Goal: Submit feedback/report problem

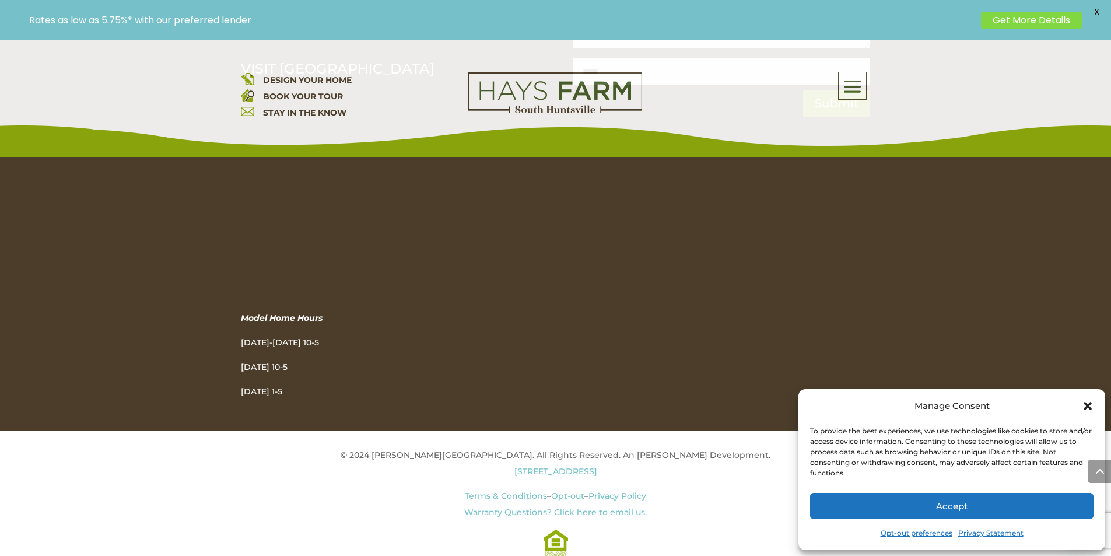
scroll to position [5077, 0]
click at [633, 553] on div at bounding box center [556, 542] width 630 height 27
click at [603, 553] on div at bounding box center [556, 542] width 630 height 27
click at [1099, 528] on div "Manage Consent To provide the best experiences, we use technologies like cookie…" at bounding box center [951, 469] width 307 height 161
click at [817, 96] on div "About Us Quick Move-in Homes Amenities Galleries Shops, Restaurants, & Retail M…" at bounding box center [765, 86] width 210 height 28
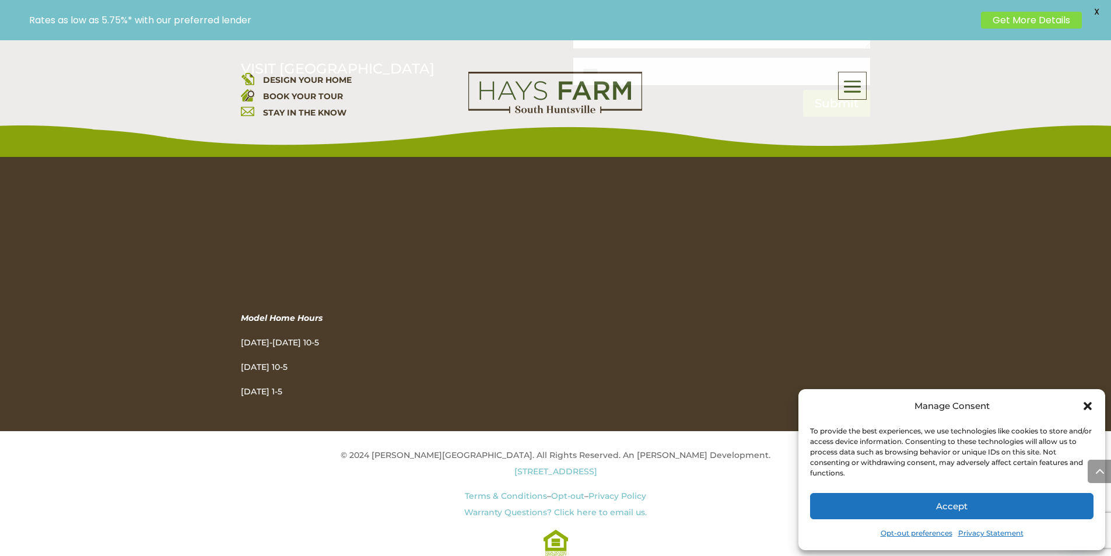
scroll to position [4567, 0]
click at [895, 528] on link "Opt-out preferences" at bounding box center [916, 533] width 72 height 16
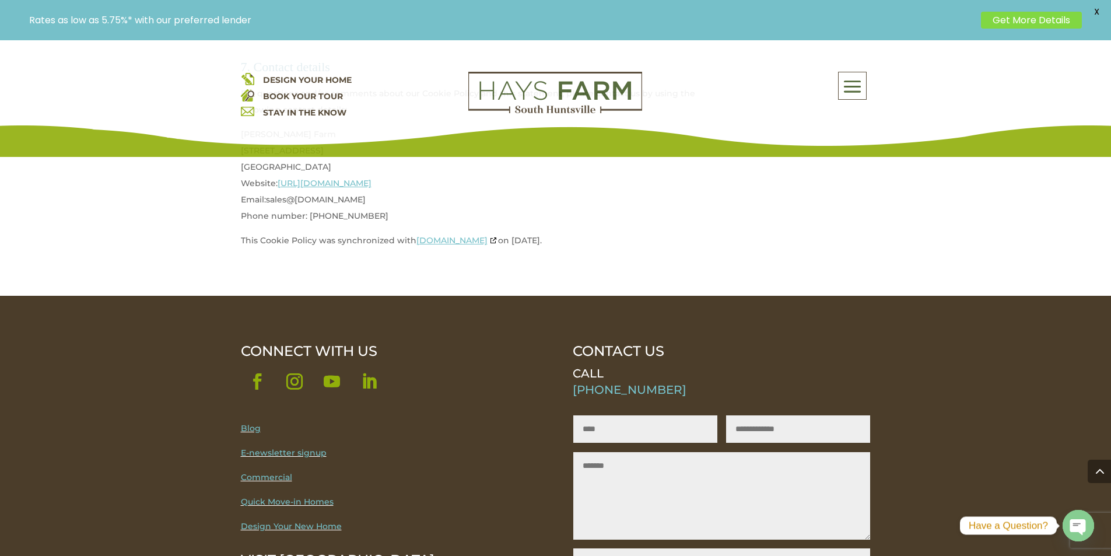
scroll to position [2283, 0]
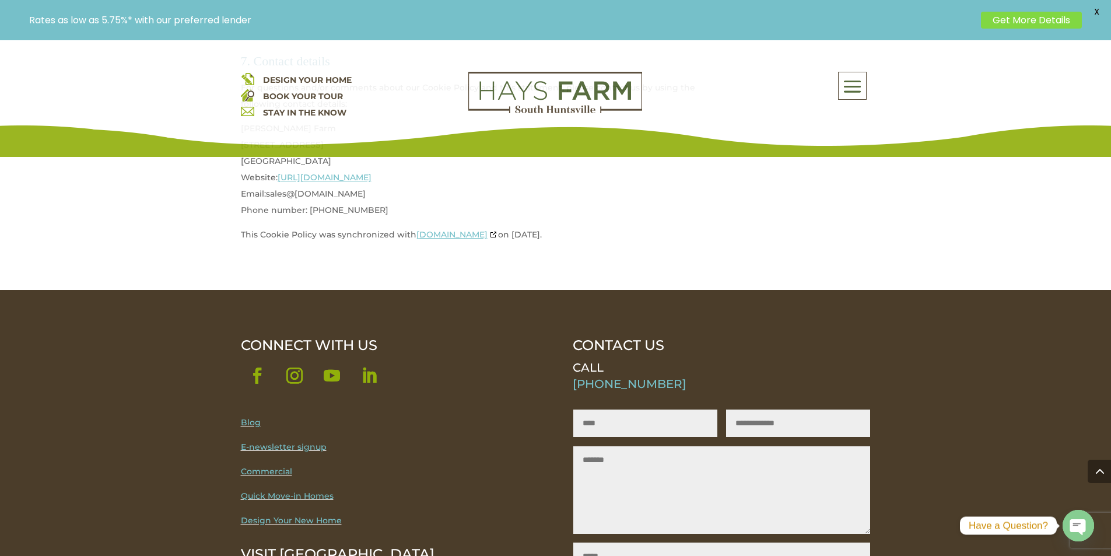
click at [602, 409] on input "Name" at bounding box center [645, 422] width 144 height 27
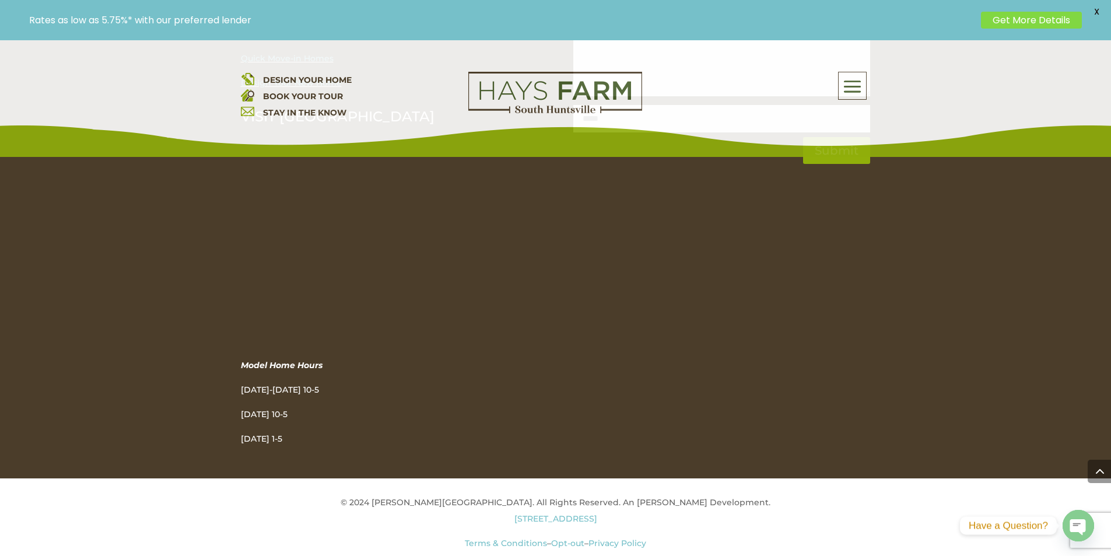
scroll to position [2734, 0]
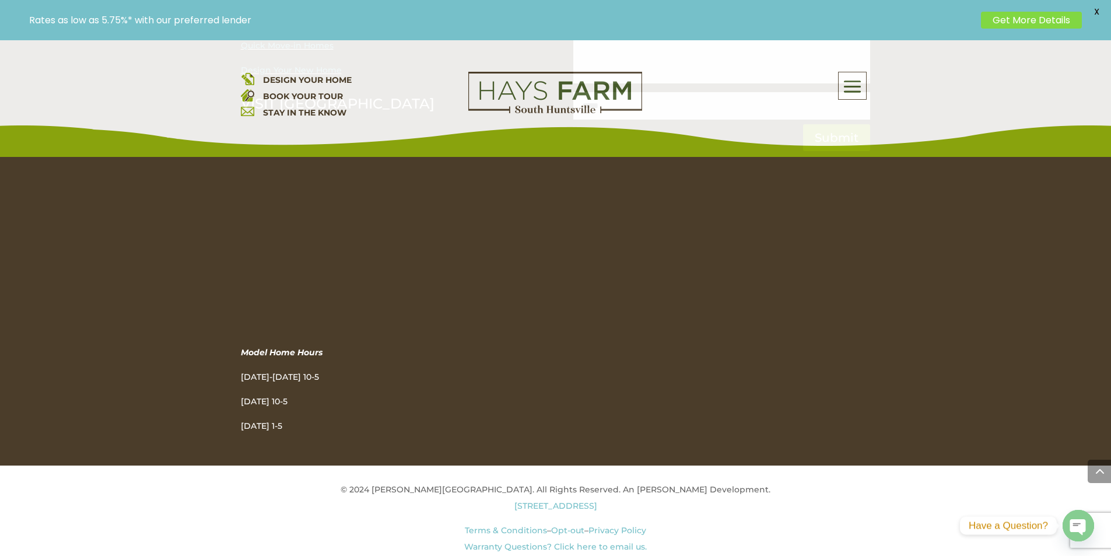
type input "******"
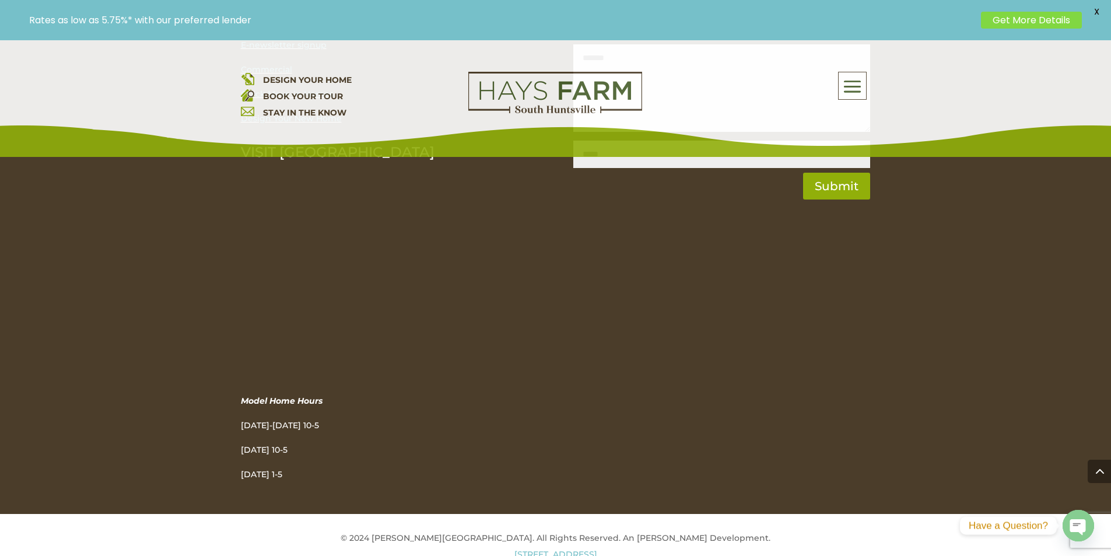
scroll to position [2612, 0]
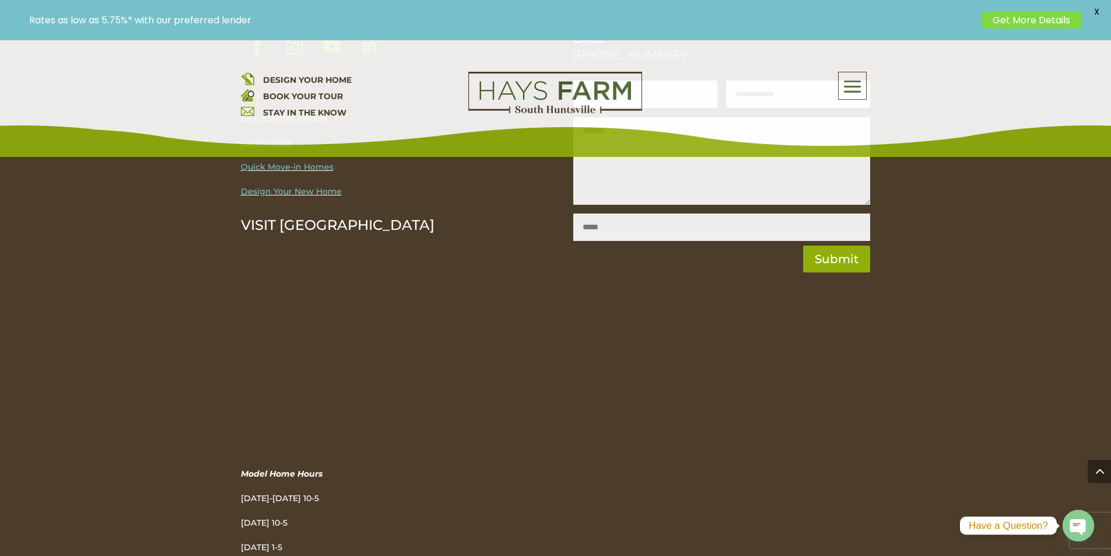
click at [601, 54] on div "DESIGN YOUR HOME BOOK YOUR TOUR STAY IN THE KNOW About Us Quick Move-in Homes A…" at bounding box center [555, 98] width 1111 height 117
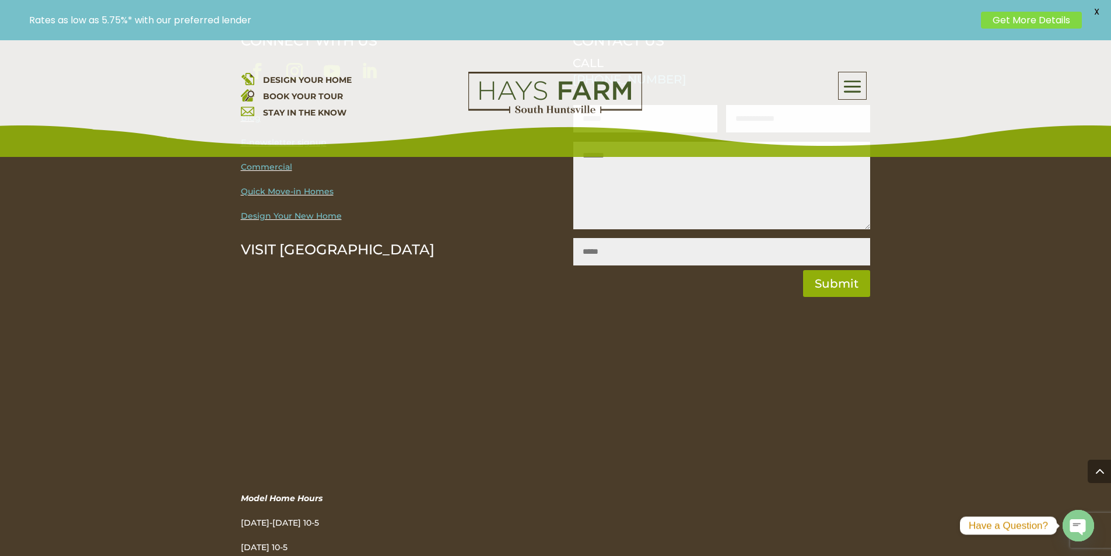
scroll to position [2515, 0]
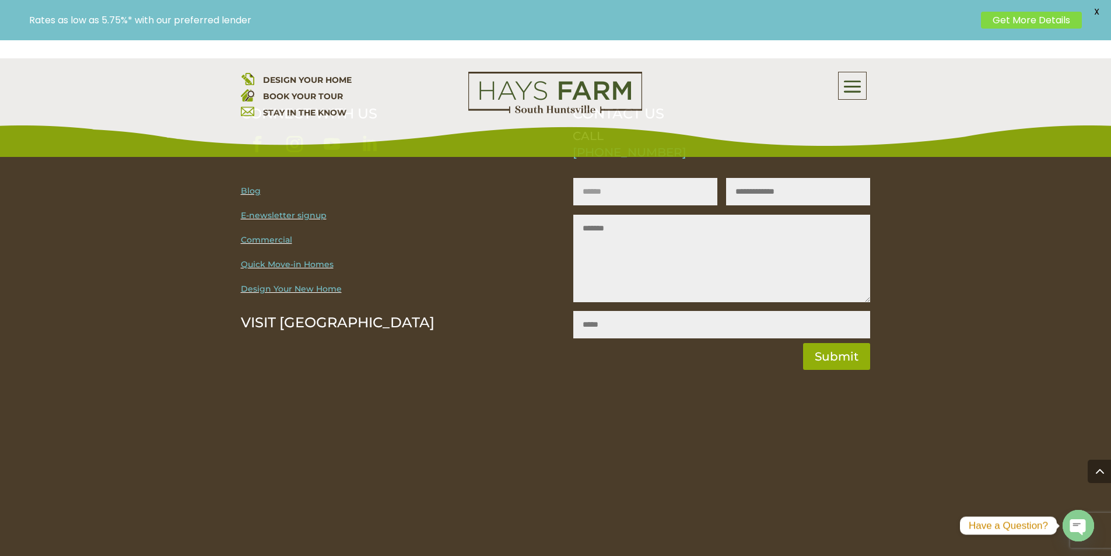
click at [756, 29] on div "Rates as low as 5.75%* with our preferred lender Get More Details X" at bounding box center [555, 20] width 1111 height 40
click at [633, 40] on div "Rates as low as 5.75%* with our preferred lender Get More Details X" at bounding box center [555, 20] width 1111 height 40
click at [633, 66] on div "DESIGN YOUR HOME BOOK YOUR TOUR STAY IN THE KNOW About Us Quick Move-in Homes A…" at bounding box center [555, 98] width 1111 height 117
click at [823, 343] on button "Submit" at bounding box center [832, 356] width 75 height 27
